Goal: Task Accomplishment & Management: Manage account settings

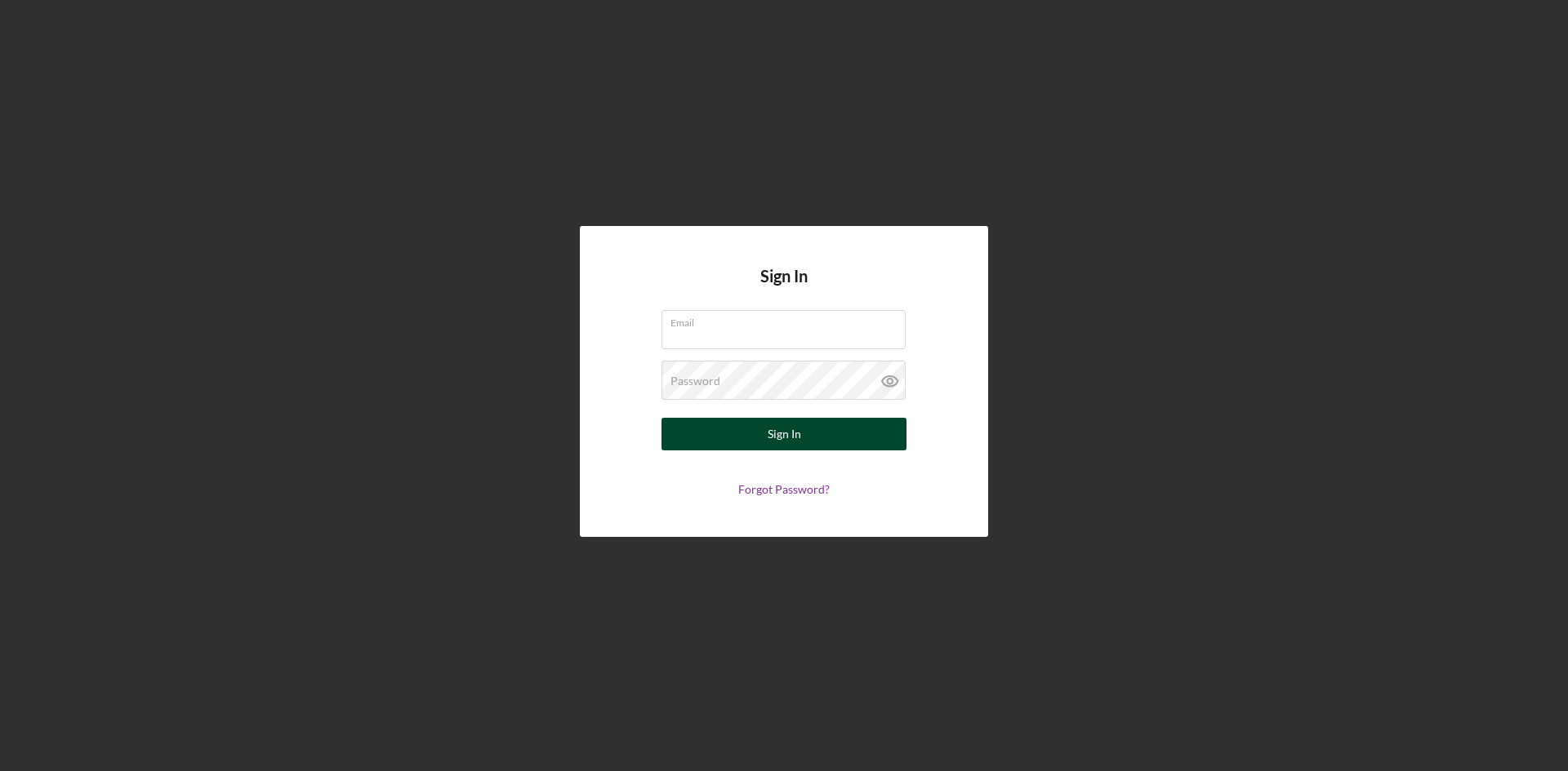
type input "[PERSON_NAME][EMAIL_ADDRESS][DOMAIN_NAME]"
click at [829, 430] on button "Sign In" at bounding box center [784, 434] width 245 height 33
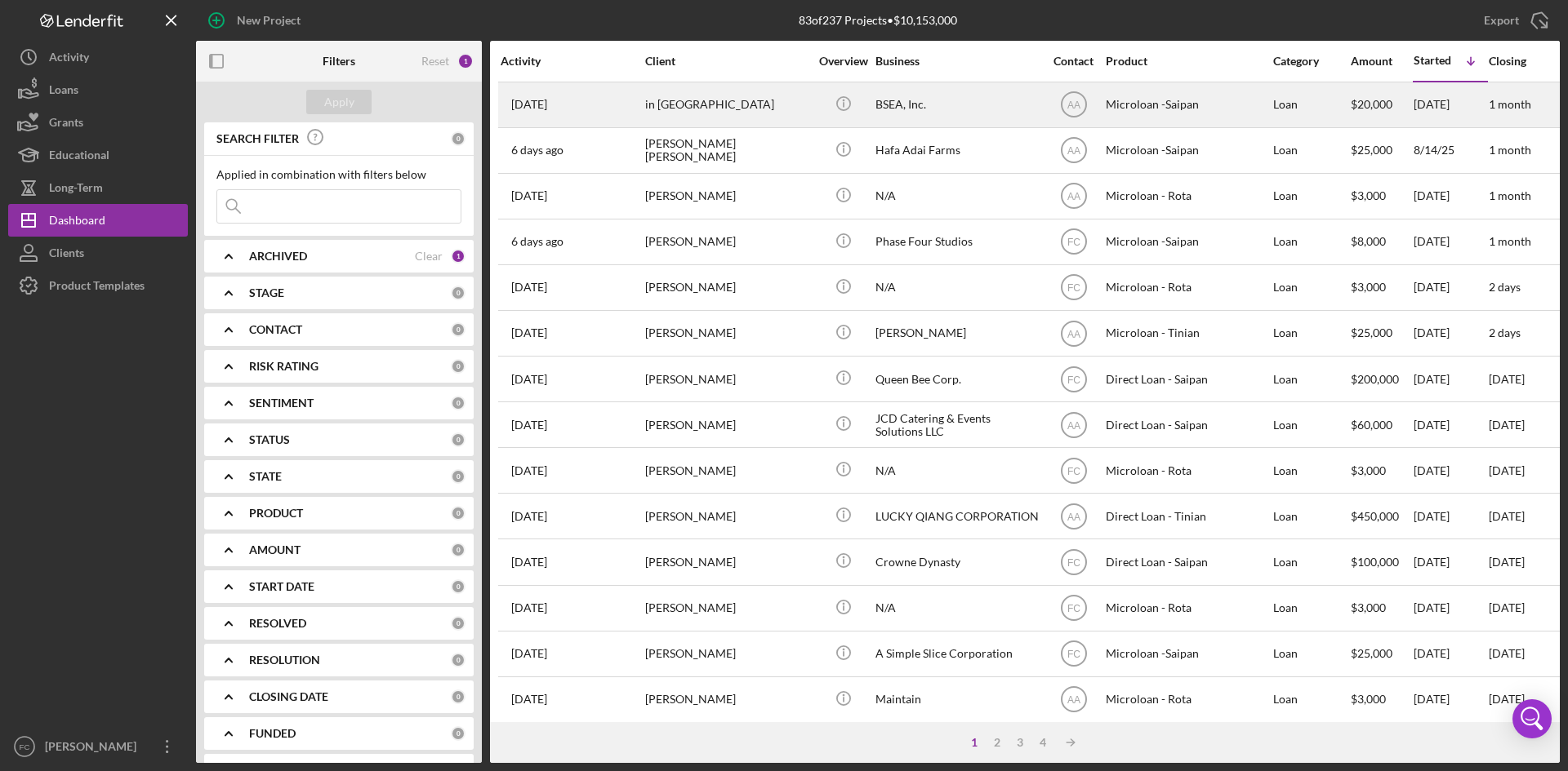
click at [738, 112] on div "in [GEOGRAPHIC_DATA]" at bounding box center [726, 104] width 163 height 43
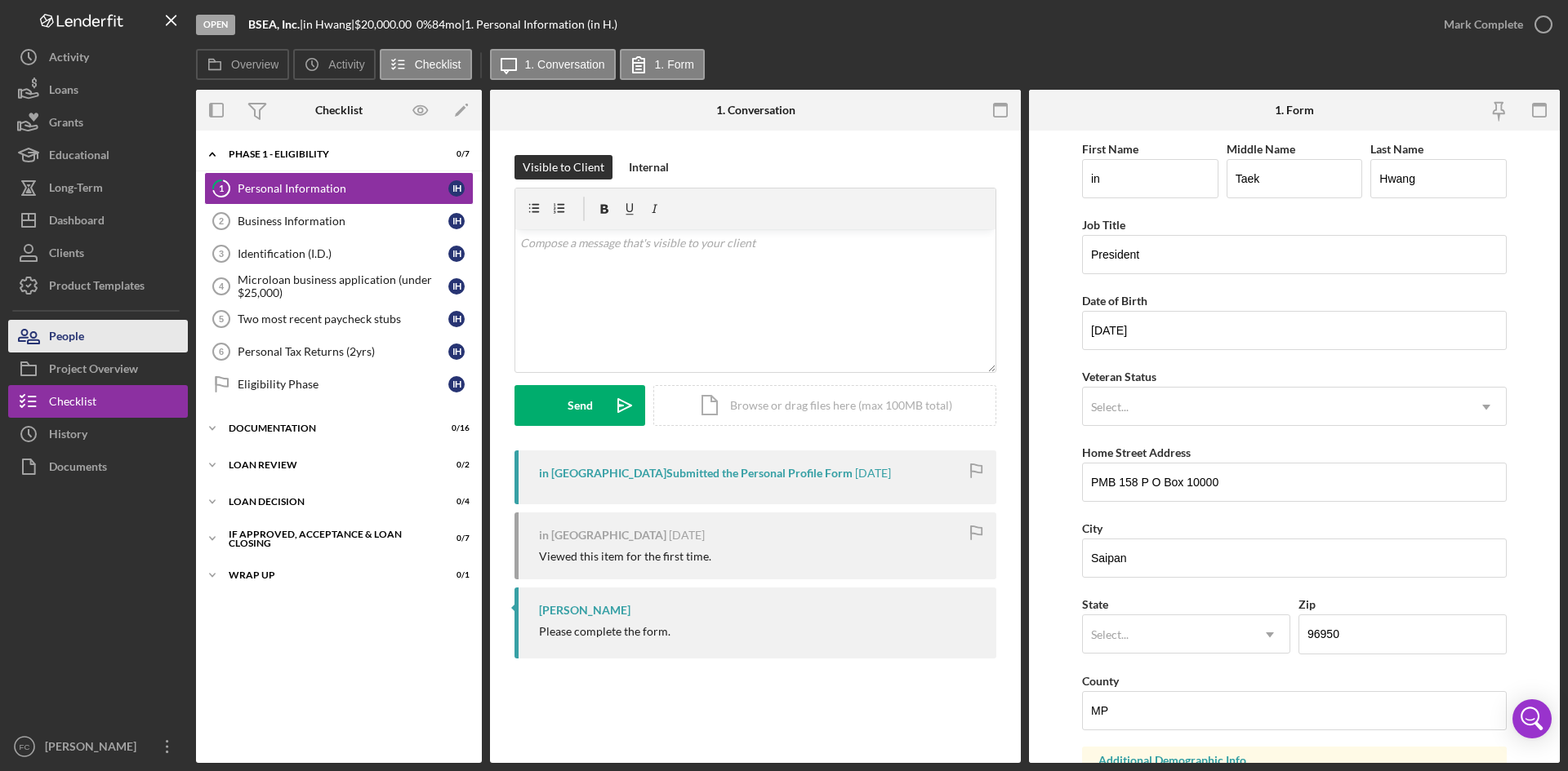
click at [120, 334] on button "People" at bounding box center [97, 336] width 179 height 33
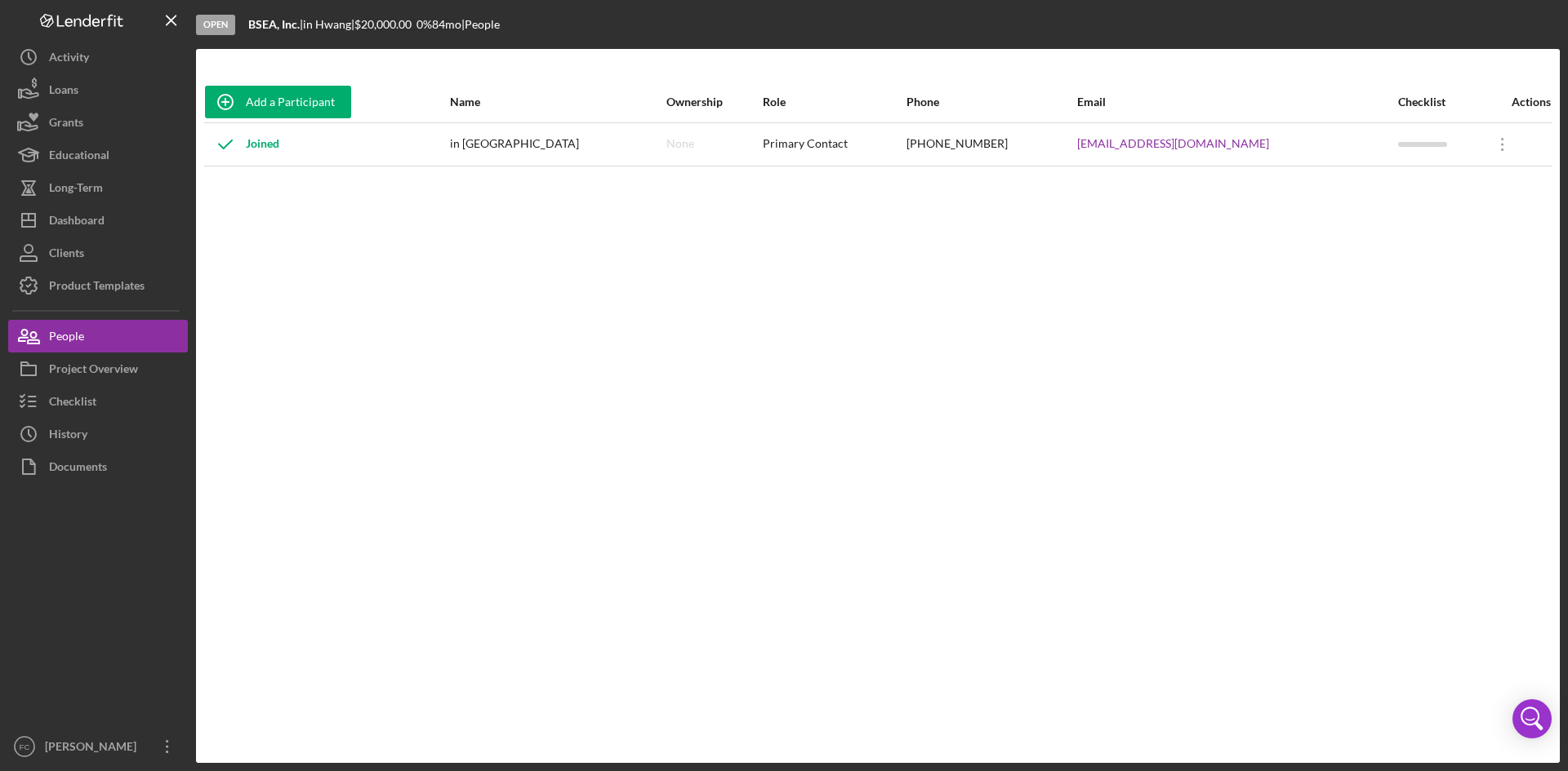
click at [943, 231] on div "Add a Participant Name Ownership Role Phone Email Checklist Actions Joined in H…" at bounding box center [878, 405] width 1364 height 649
click at [80, 392] on div "Checklist" at bounding box center [72, 404] width 48 height 37
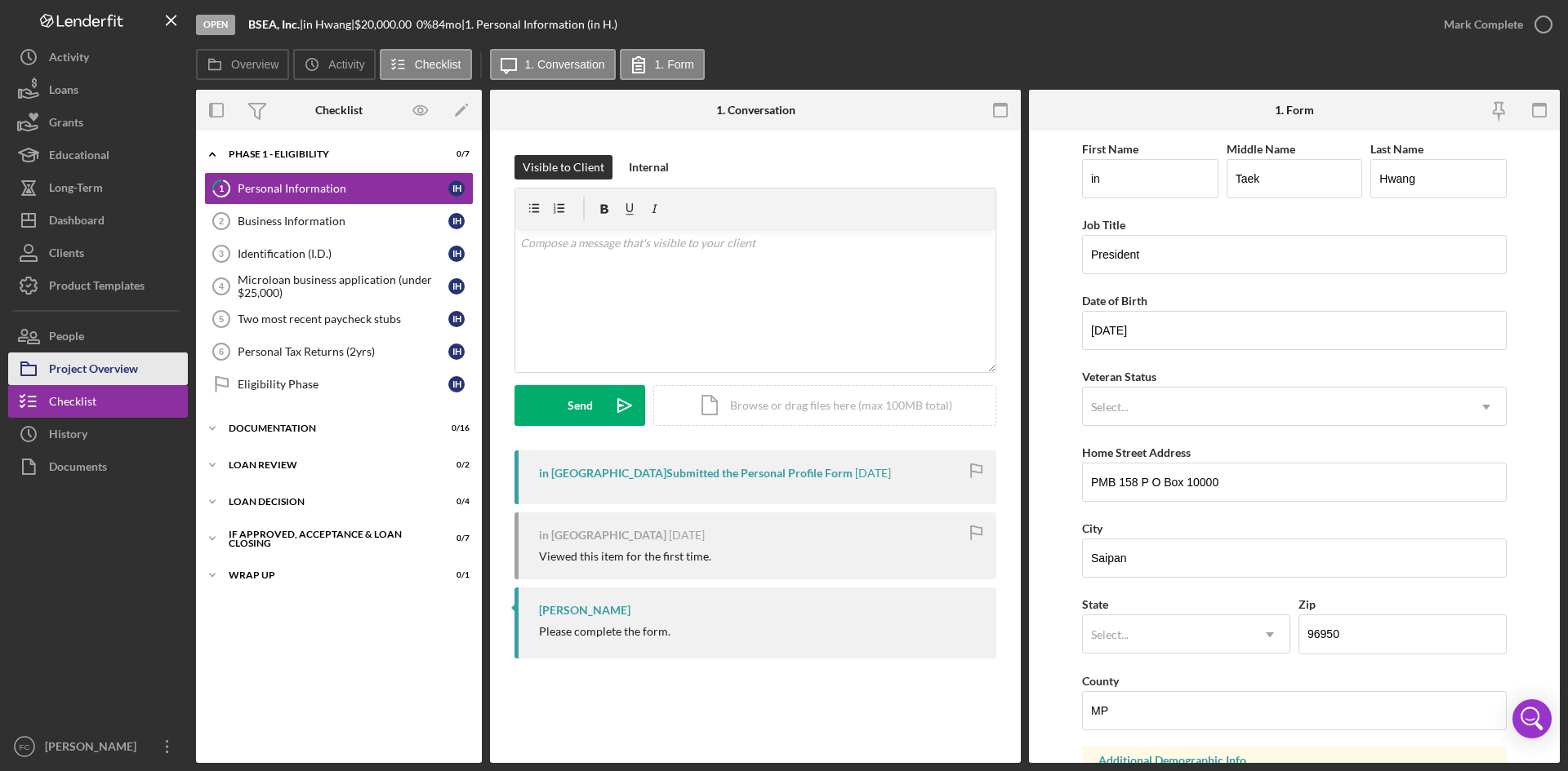
click at [99, 381] on div "Project Overview" at bounding box center [93, 371] width 89 height 37
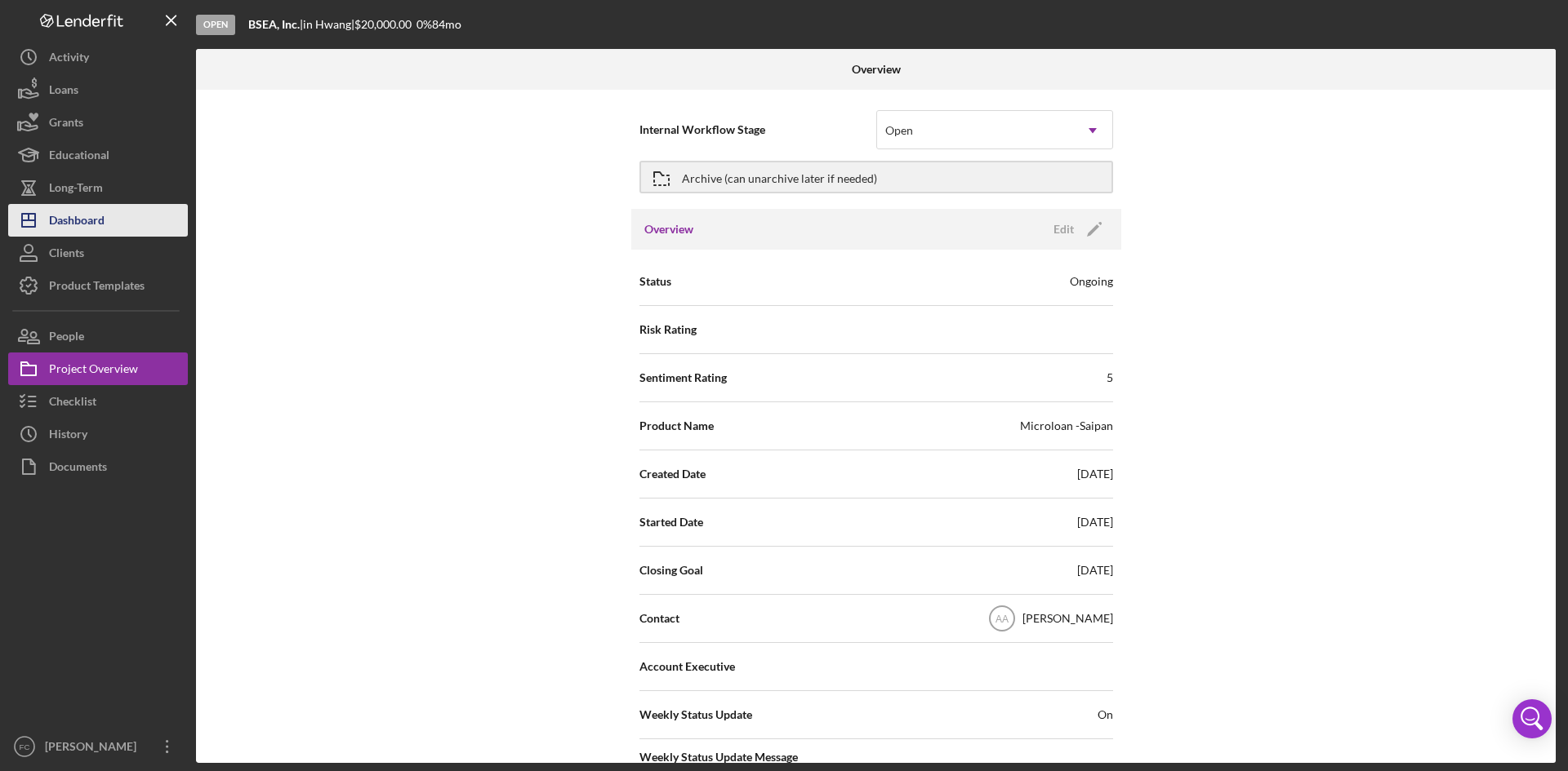
click at [117, 215] on button "Icon/Dashboard Dashboard" at bounding box center [97, 220] width 179 height 33
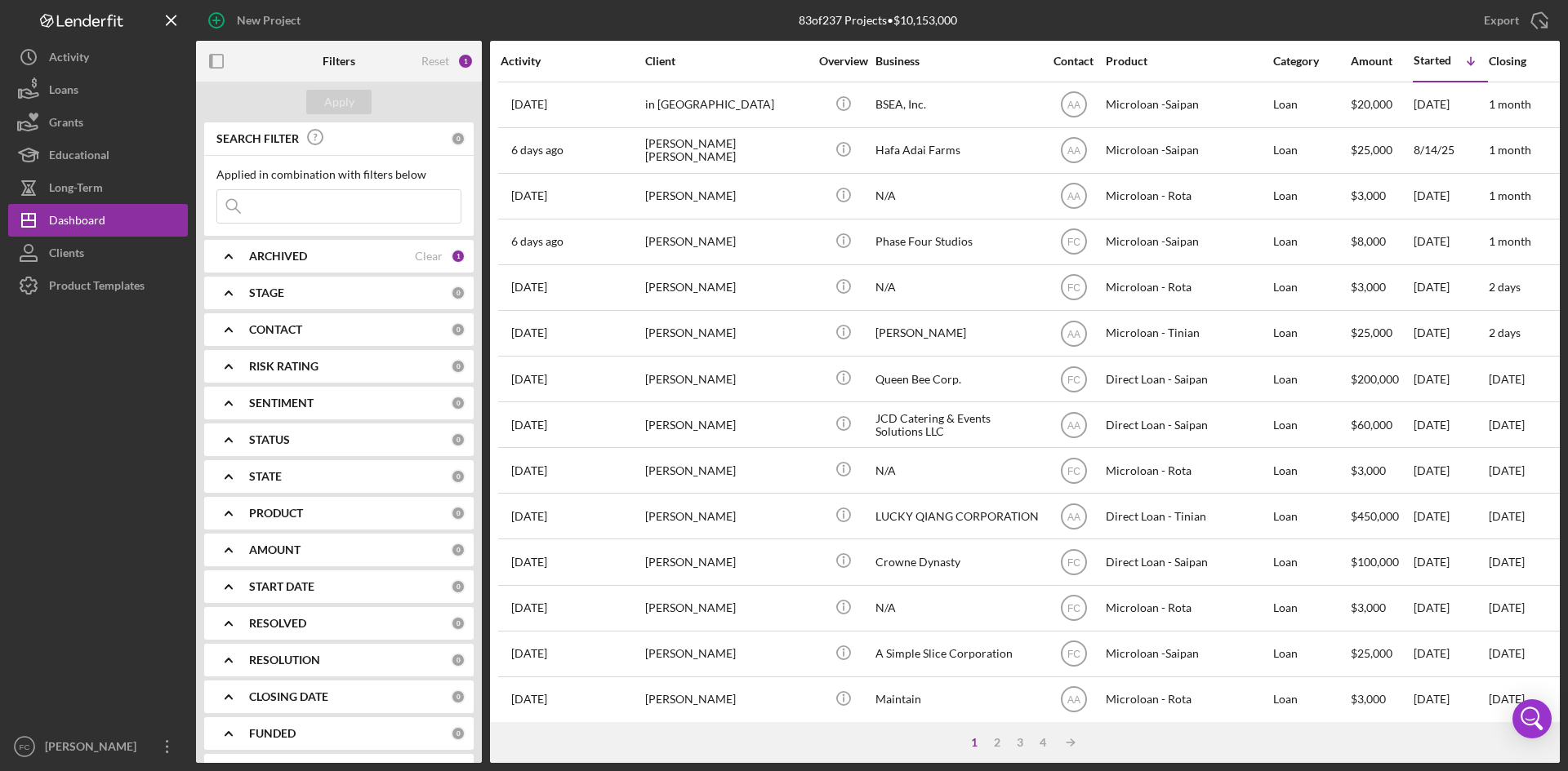
click at [329, 260] on div "ARCHIVED" at bounding box center [332, 256] width 166 height 13
click at [223, 352] on input "Archived" at bounding box center [225, 349] width 16 height 16
checkbox input "true"
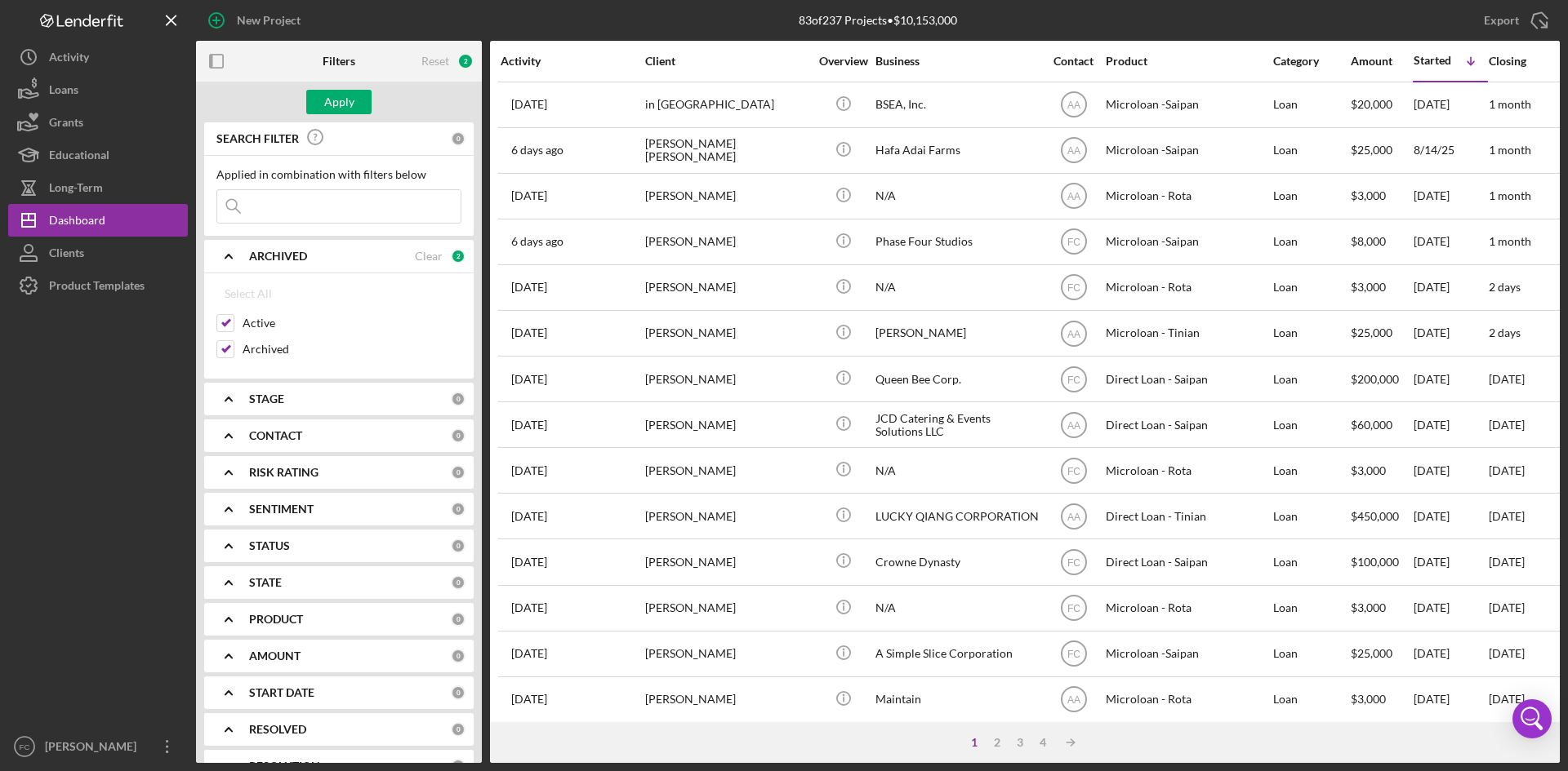
click at [339, 202] on input at bounding box center [338, 206] width 243 height 33
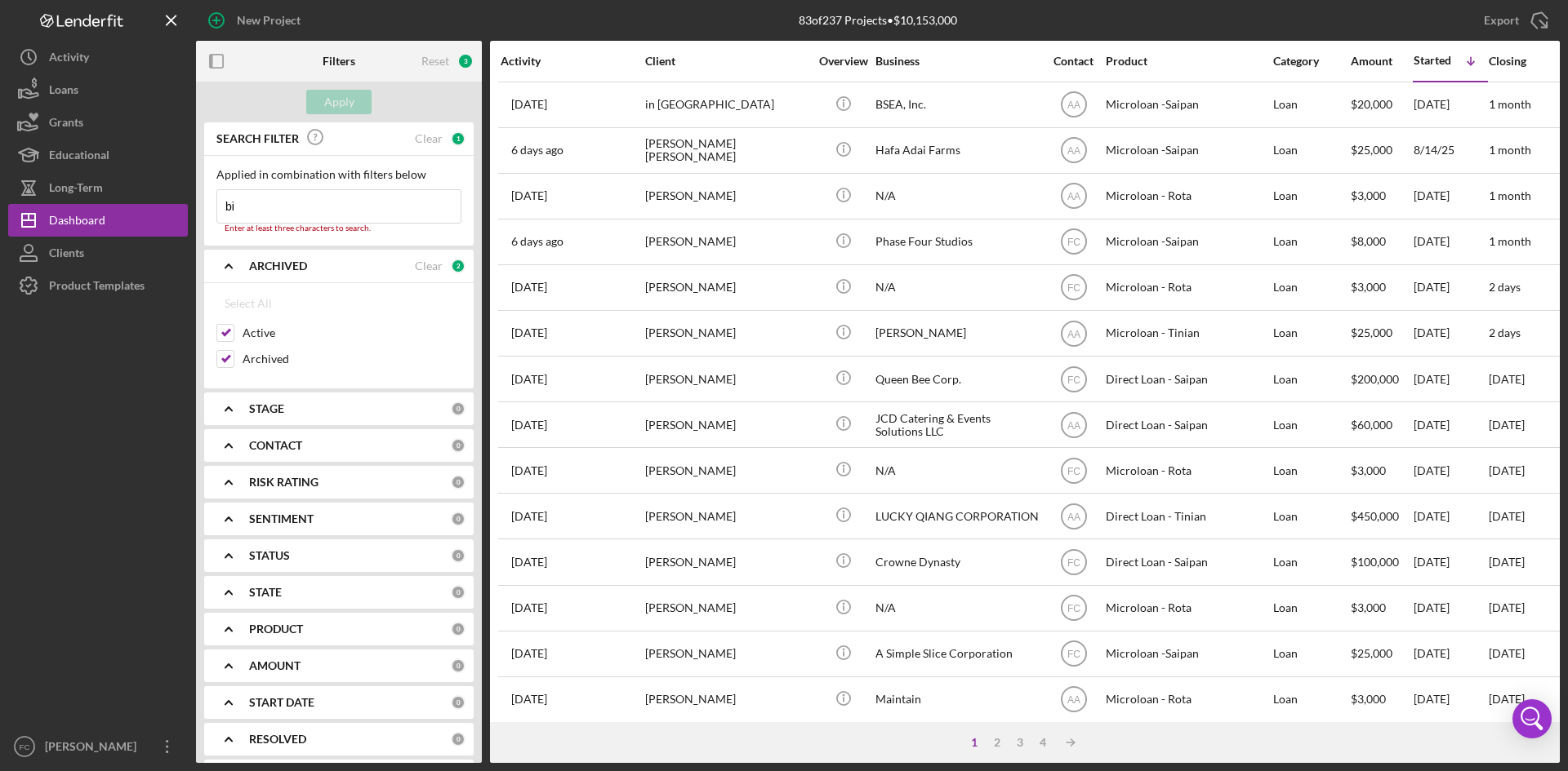
type input "bik"
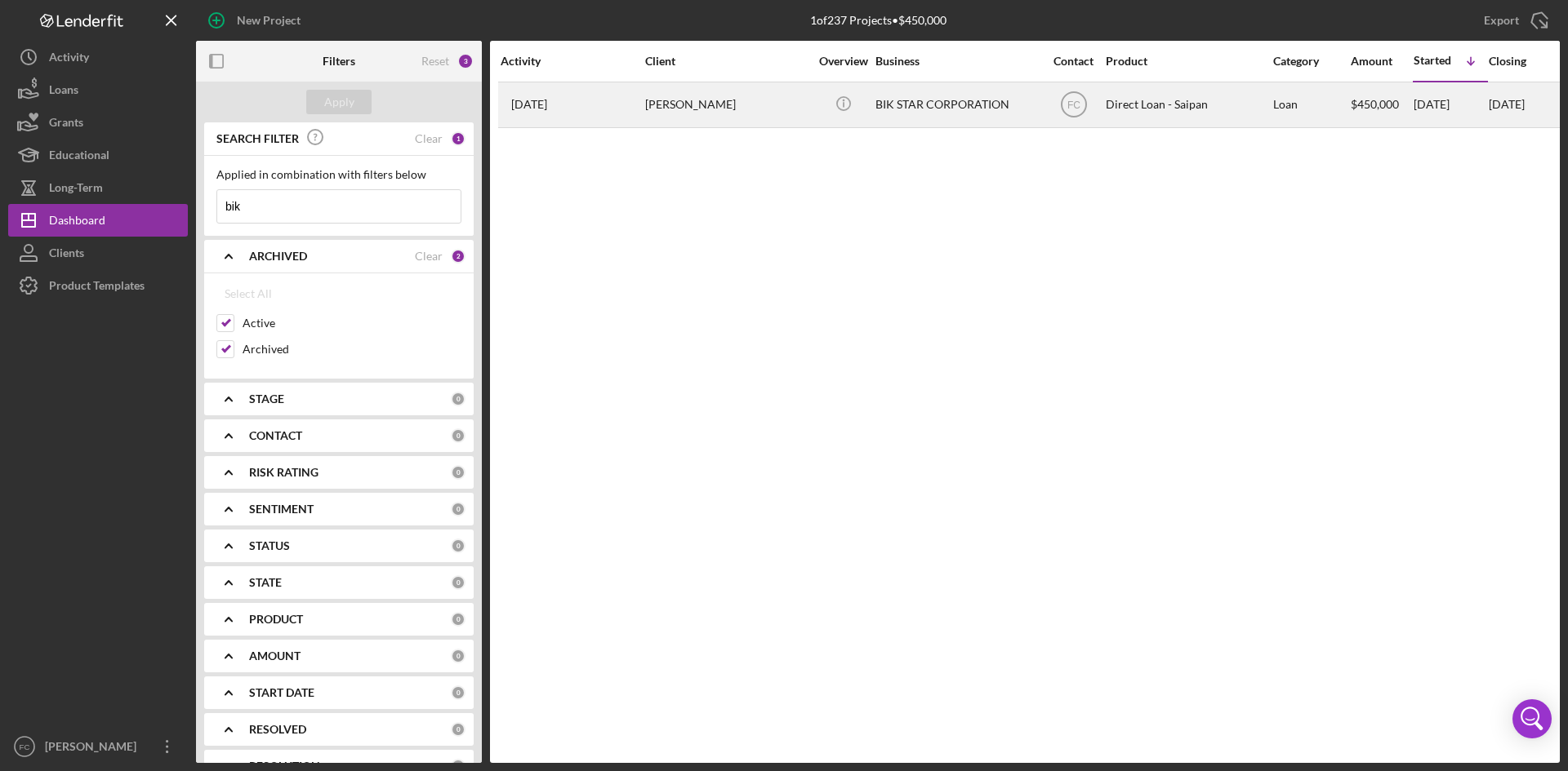
click at [976, 113] on div "BIK STAR CORPORATION" at bounding box center [957, 104] width 163 height 43
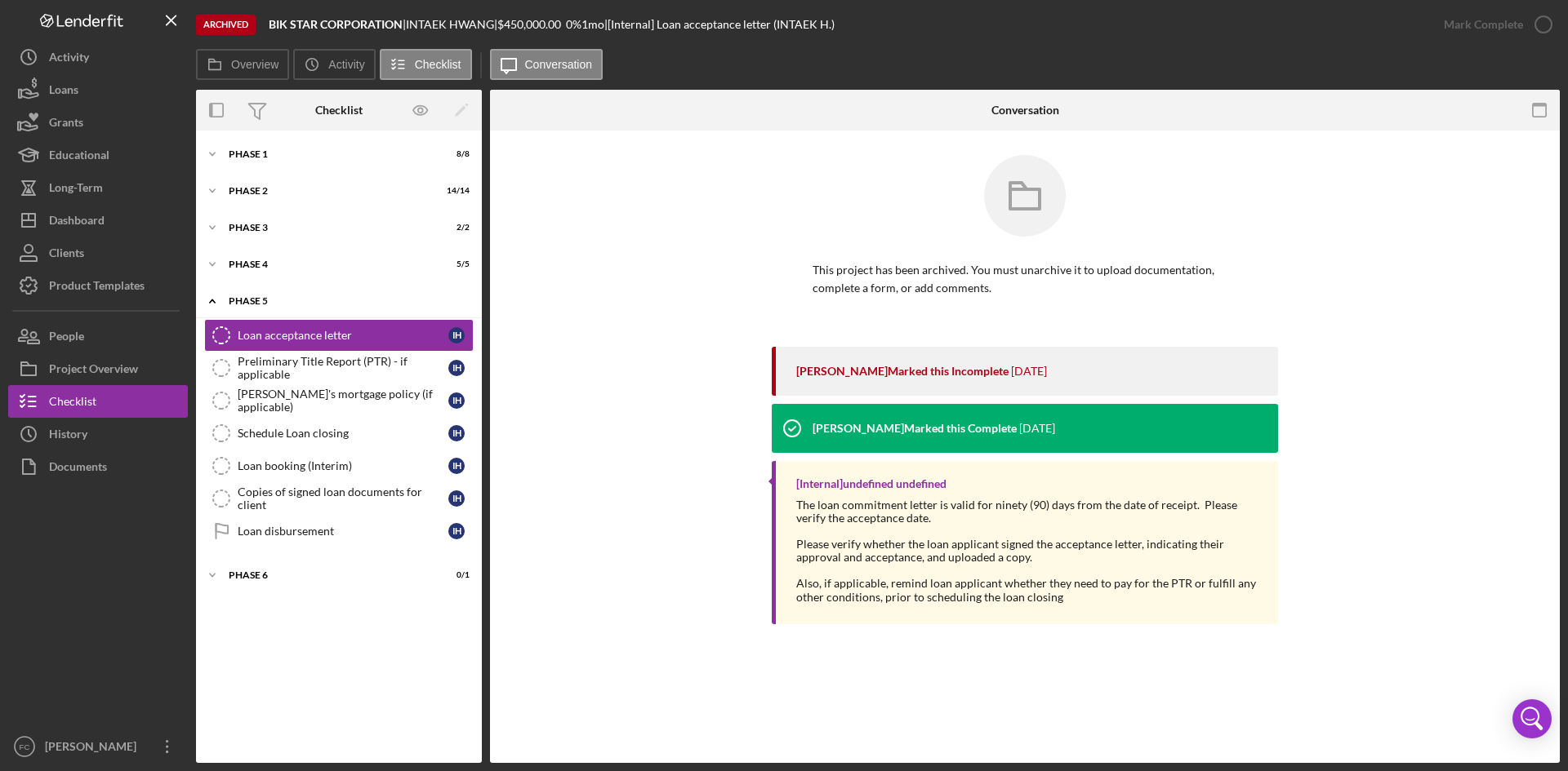
click at [375, 293] on div "Icon/Expander Phase 5 0 / 7" at bounding box center [338, 302] width 285 height 34
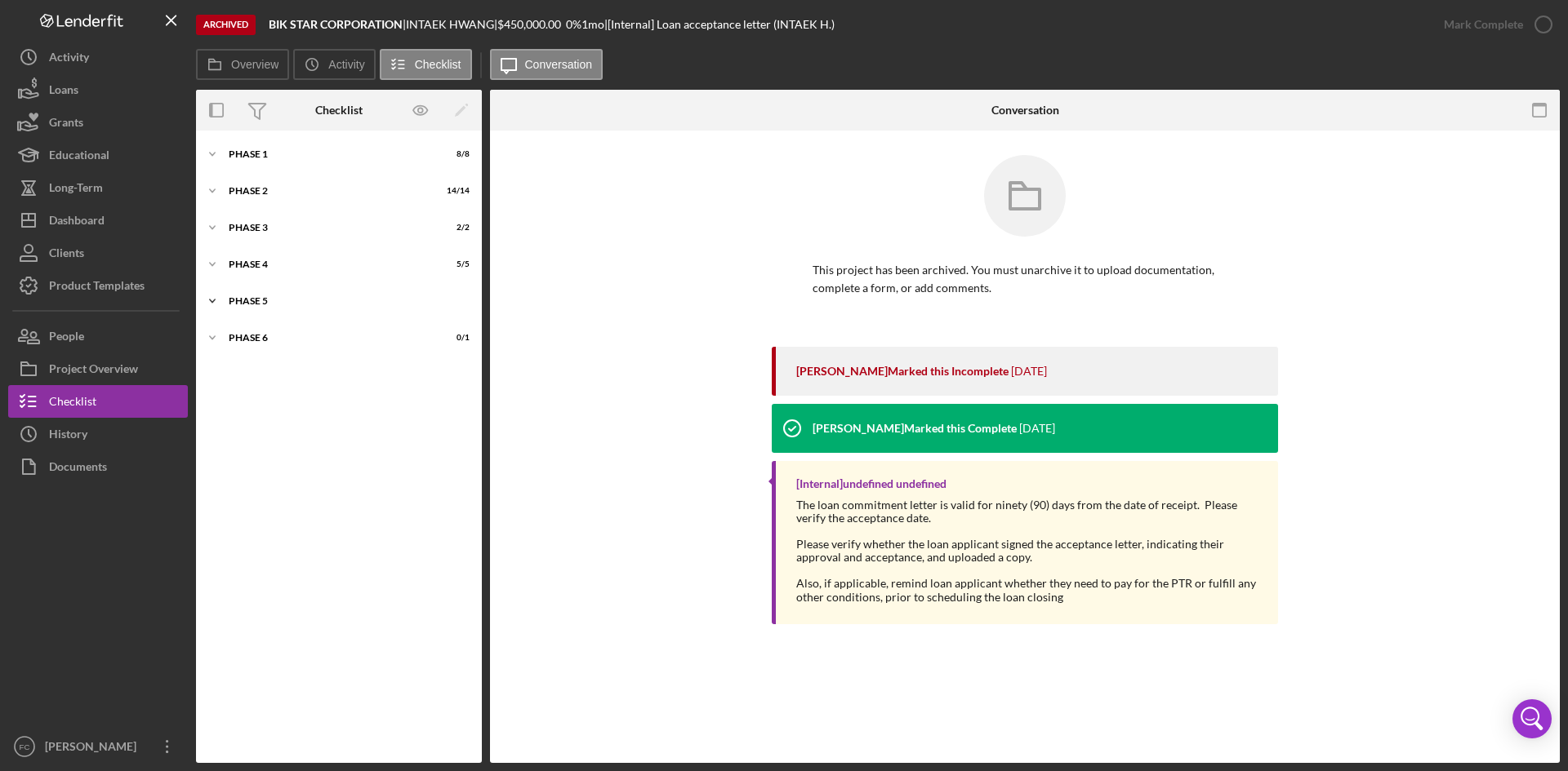
click at [377, 295] on div "Icon/Expander Phase 5 0 / 7" at bounding box center [338, 301] width 285 height 33
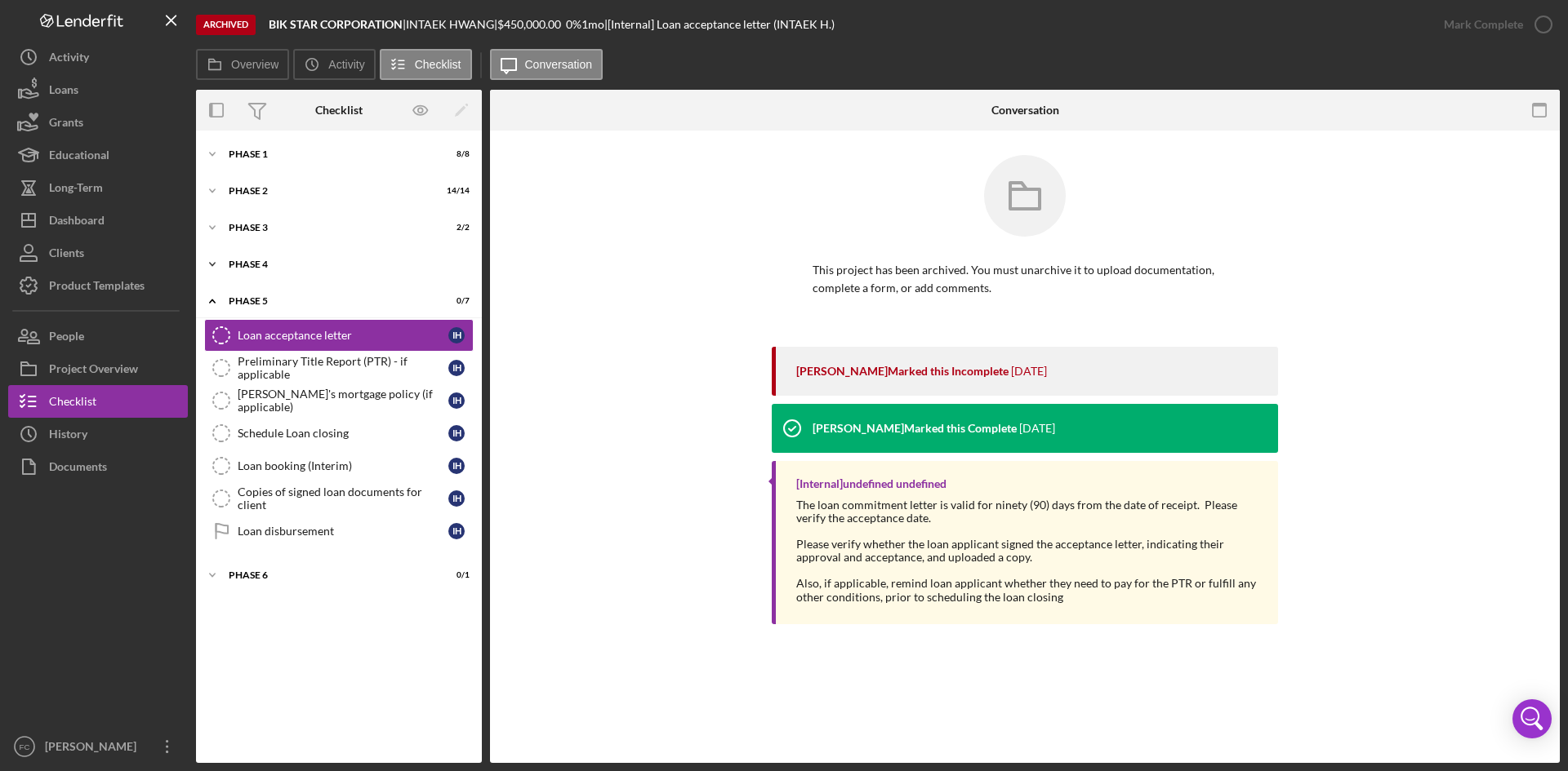
click at [255, 263] on div "Phase 4" at bounding box center [345, 264] width 232 height 10
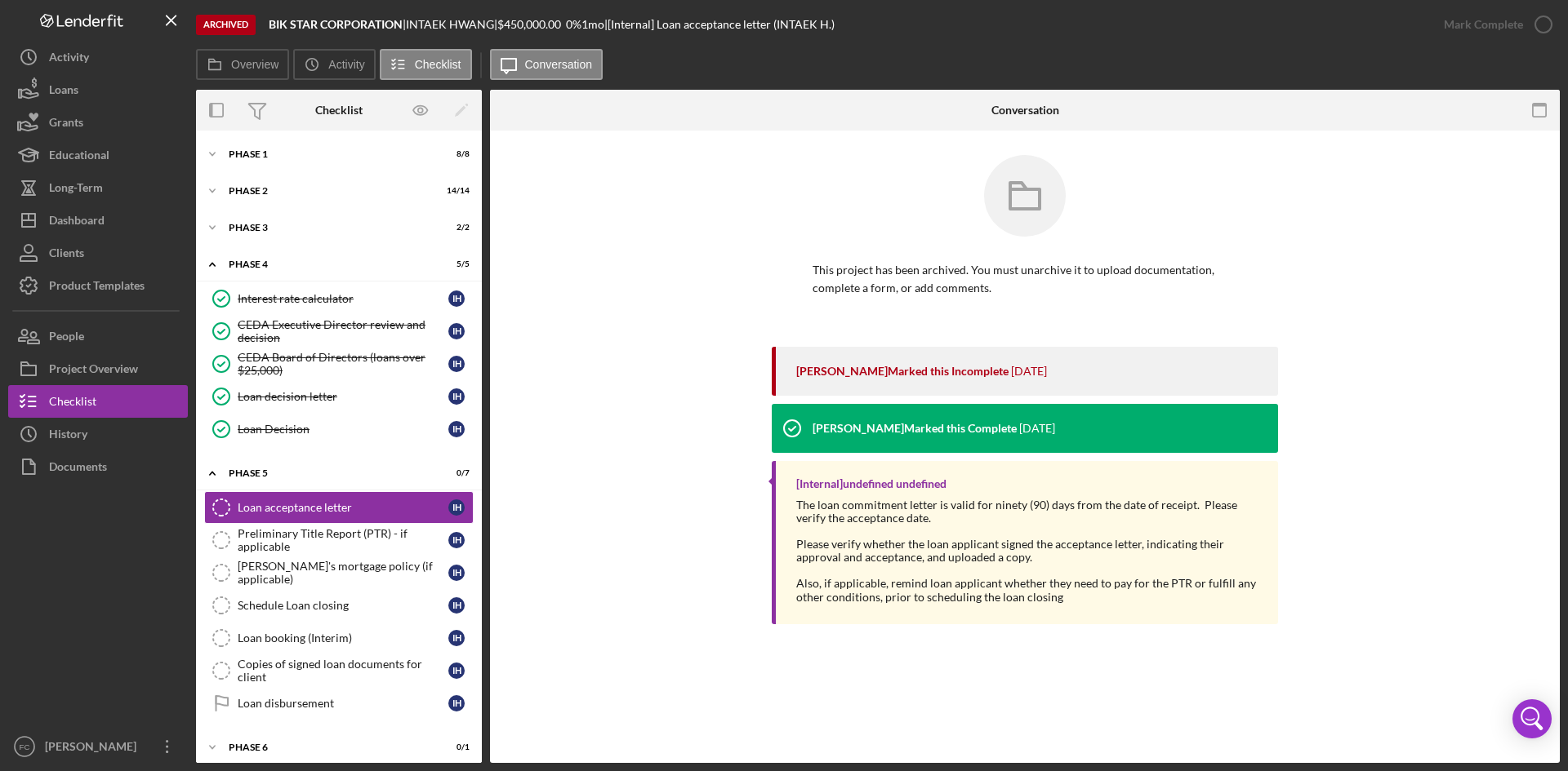
click at [306, 450] on div "Interest rate calculator Interest rate calculator I H CEDA Executive Director r…" at bounding box center [338, 368] width 285 height 171
click at [306, 433] on div "Loan Decision" at bounding box center [343, 429] width 210 height 13
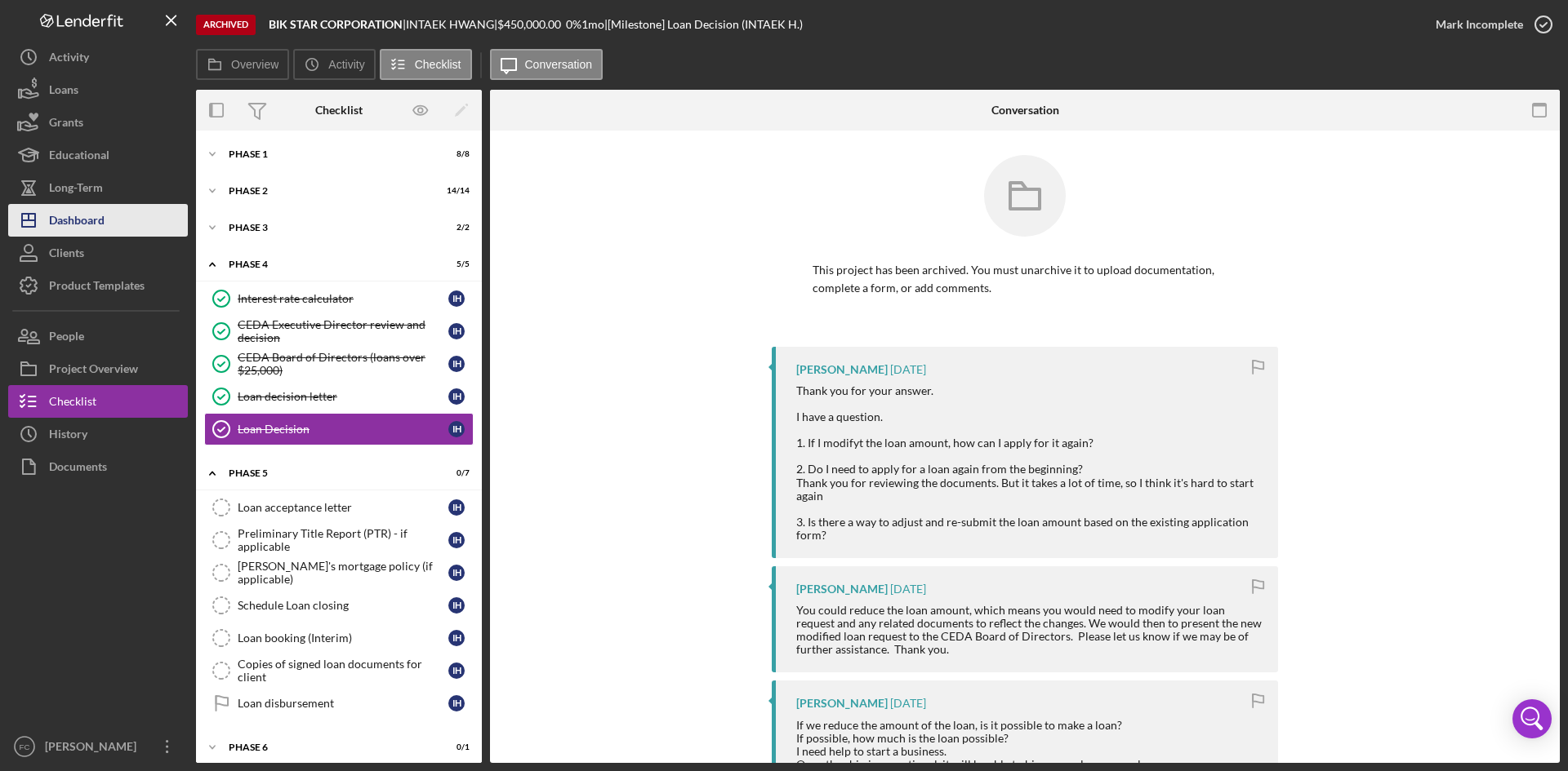
click at [121, 221] on button "Icon/Dashboard Dashboard" at bounding box center [97, 220] width 179 height 33
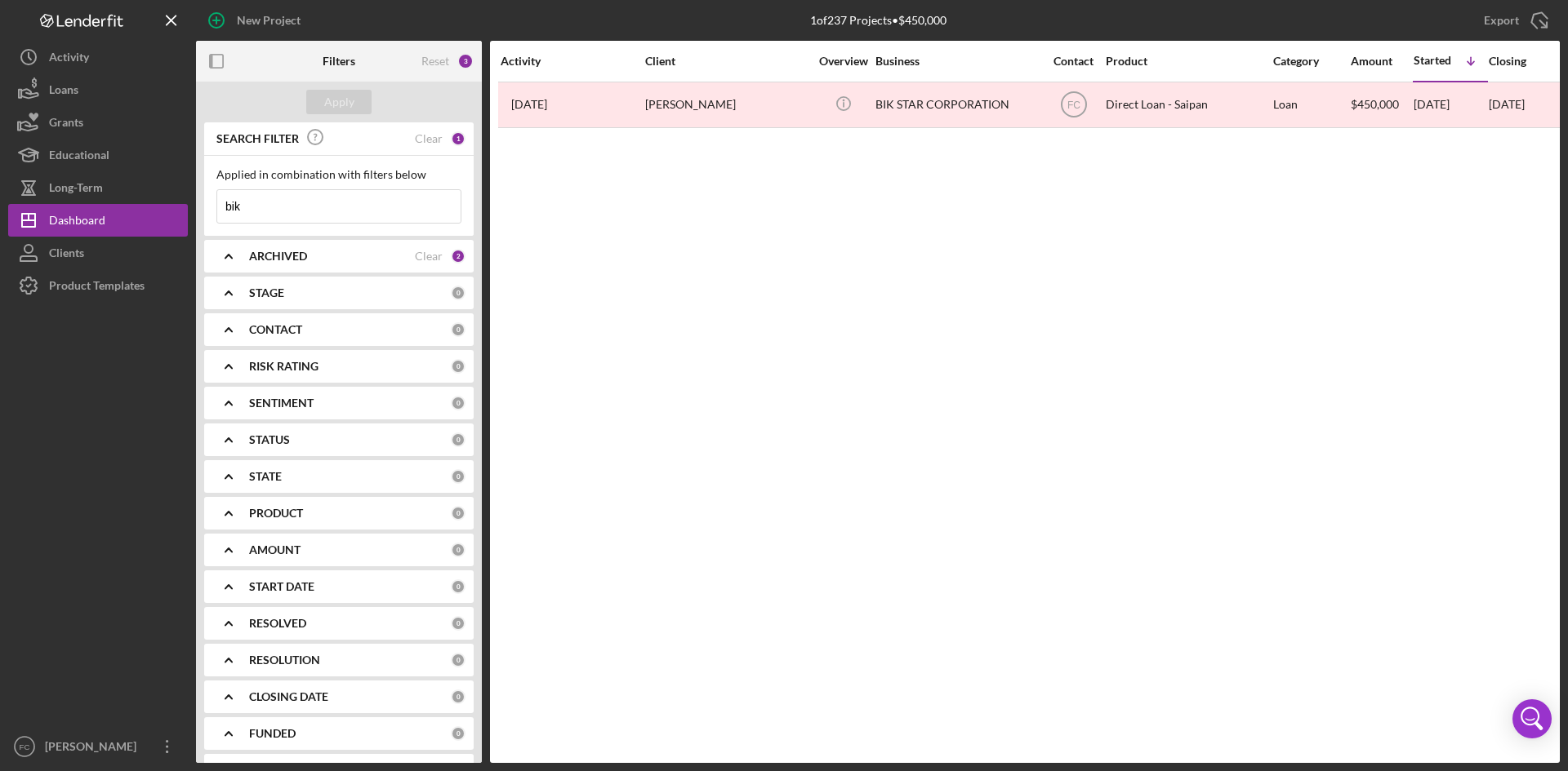
click at [426, 129] on div "SEARCH FILTER Clear 1" at bounding box center [338, 140] width 254 height 37
click at [424, 135] on div "Clear" at bounding box center [428, 139] width 27 height 13
click at [331, 96] on div "Apply" at bounding box center [339, 102] width 30 height 25
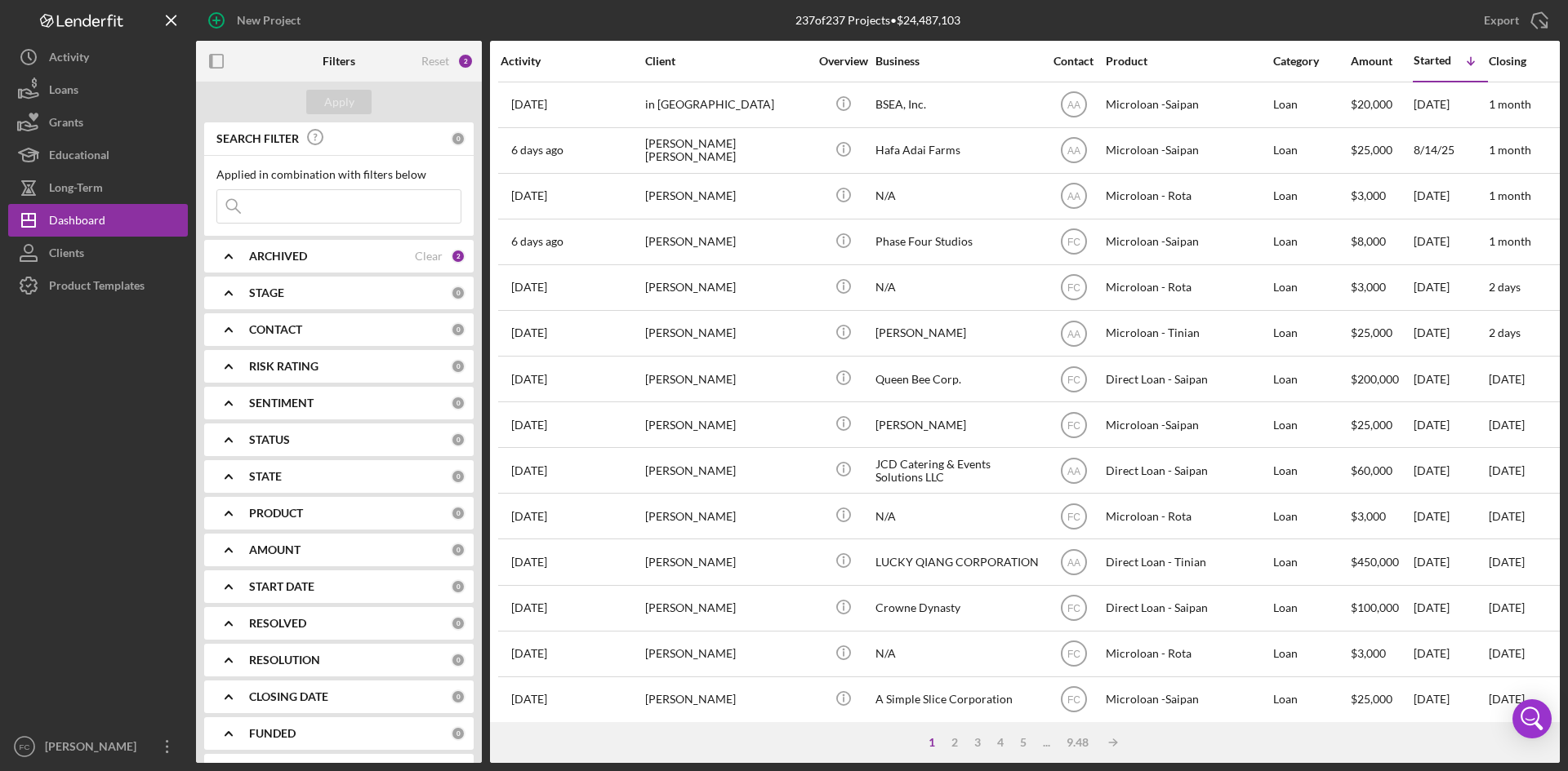
click at [393, 251] on div "ARCHIVED" at bounding box center [332, 256] width 166 height 13
click at [226, 347] on input "Archived" at bounding box center [225, 349] width 16 height 16
checkbox input "false"
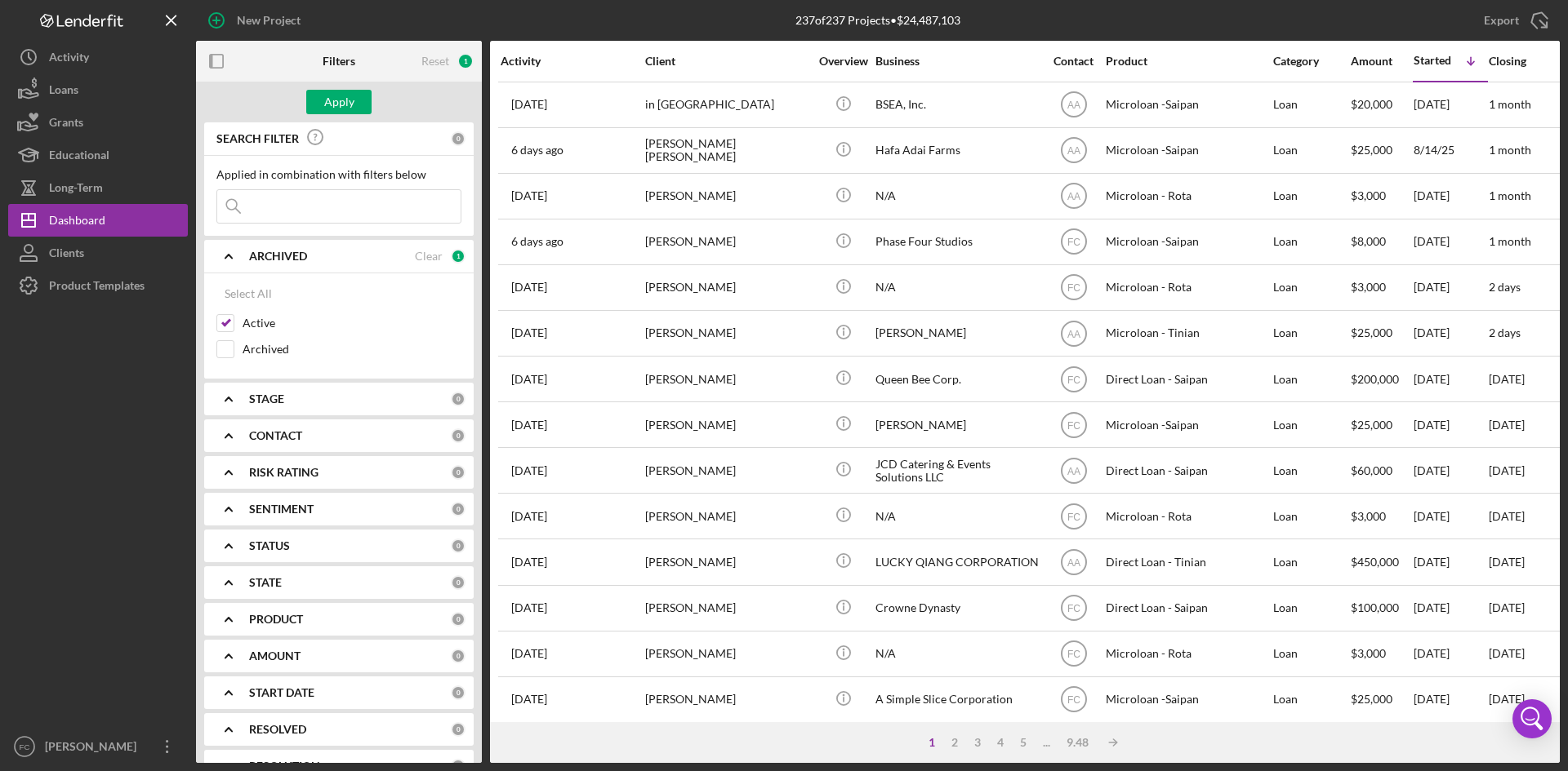
click at [330, 84] on div "Apply" at bounding box center [338, 102] width 285 height 41
click at [334, 97] on div "Apply" at bounding box center [339, 102] width 30 height 25
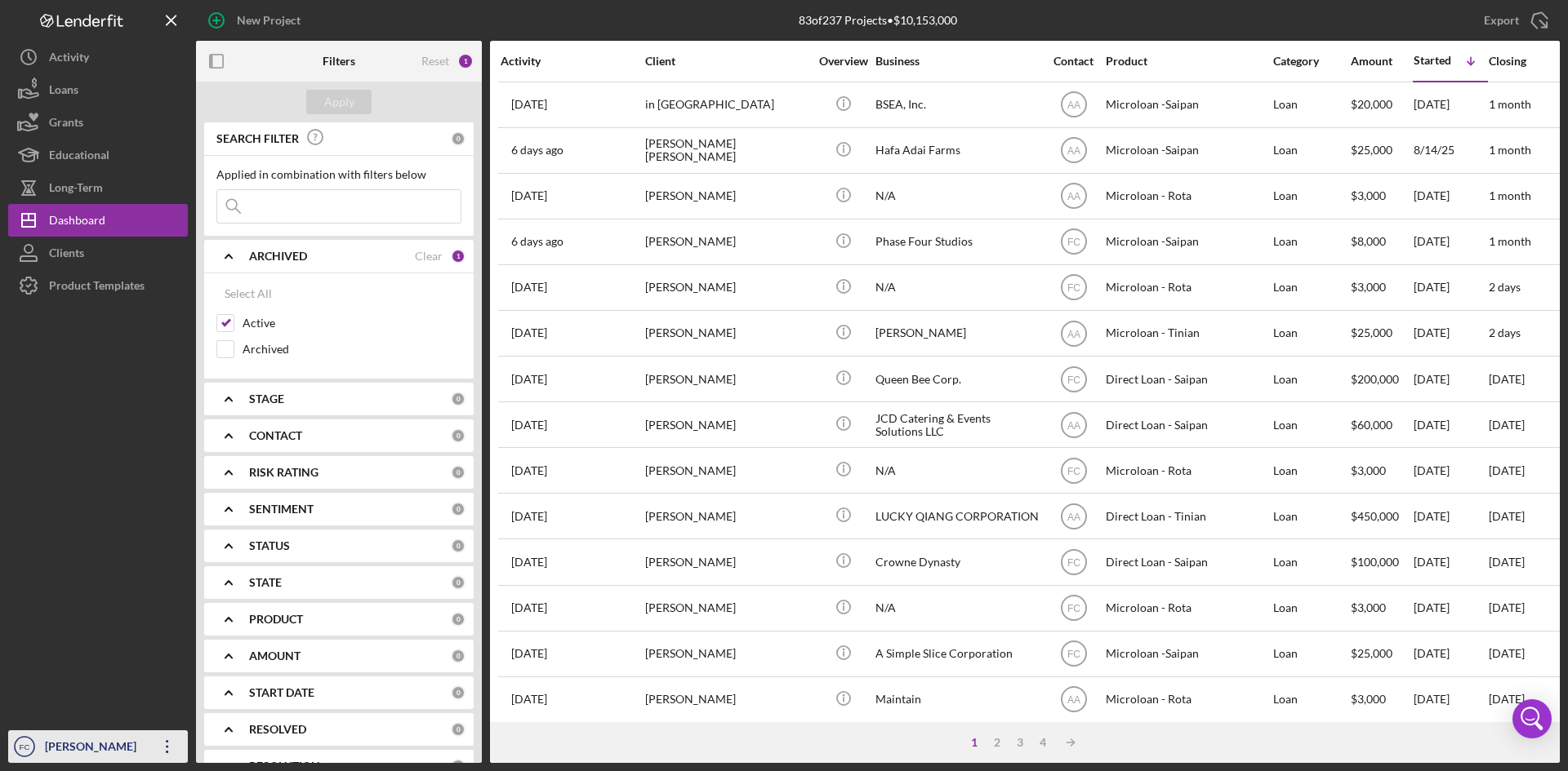
click at [92, 749] on div "[PERSON_NAME]" at bounding box center [94, 749] width 106 height 37
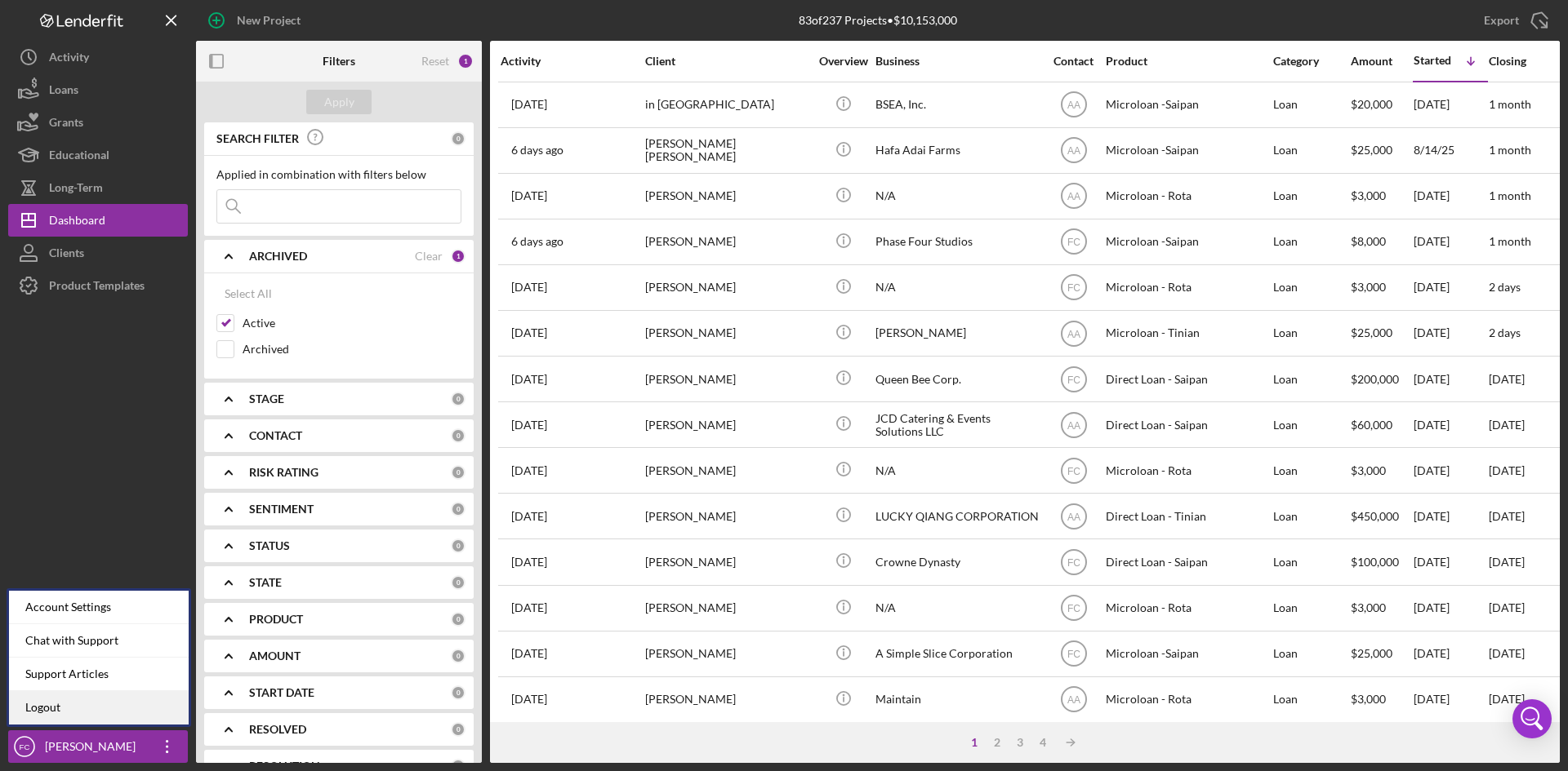
click at [91, 719] on link "Logout" at bounding box center [98, 708] width 179 height 34
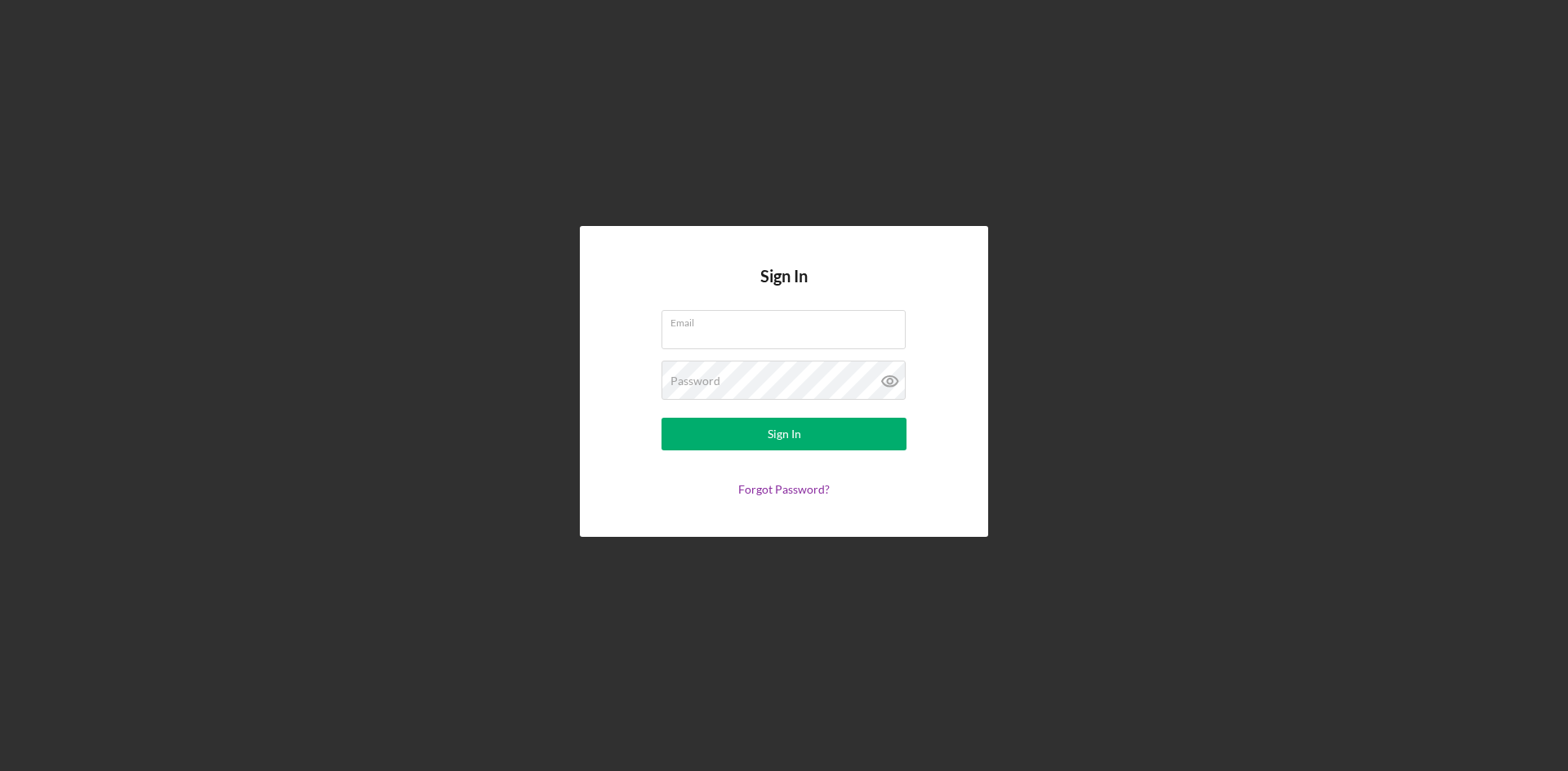
type input "[PERSON_NAME][EMAIL_ADDRESS][DOMAIN_NAME]"
